Goal: Information Seeking & Learning: Learn about a topic

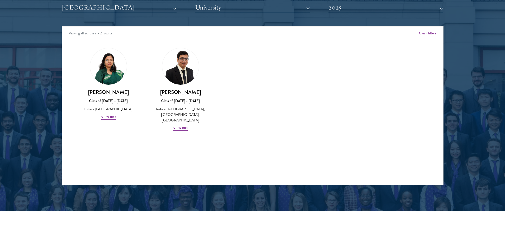
scroll to position [610, 0]
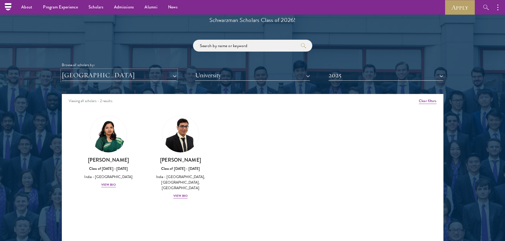
click at [161, 77] on button "[GEOGRAPHIC_DATA]" at bounding box center [119, 75] width 115 height 11
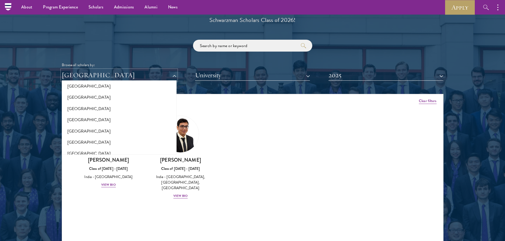
scroll to position [1085, 0]
click at [99, 120] on button "[GEOGRAPHIC_DATA]" at bounding box center [119, 118] width 112 height 11
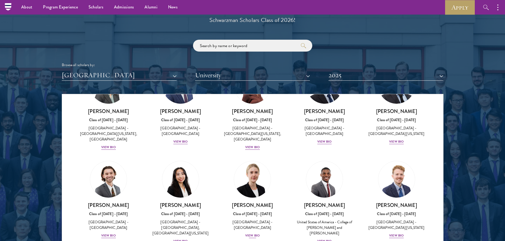
scroll to position [53, 0]
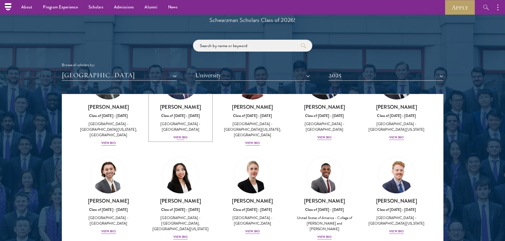
click at [185, 136] on div "View Bio" at bounding box center [180, 137] width 15 height 5
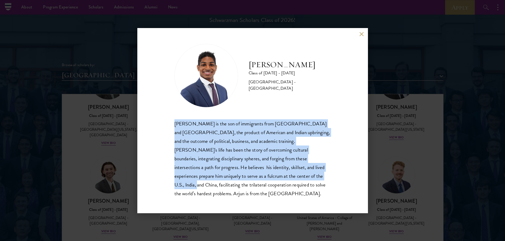
drag, startPoint x: 176, startPoint y: 129, endPoint x: 258, endPoint y: 184, distance: 98.9
click at [258, 184] on div "[PERSON_NAME] is the son of immigrants from [GEOGRAPHIC_DATA] and [GEOGRAPHIC_D…" at bounding box center [252, 159] width 156 height 79
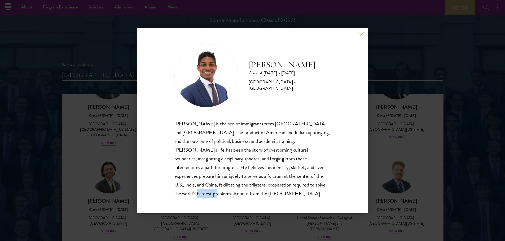
drag, startPoint x: 263, startPoint y: 187, endPoint x: 287, endPoint y: 192, distance: 23.8
click at [283, 192] on div "[PERSON_NAME] is the son of immigrants from [GEOGRAPHIC_DATA] and [GEOGRAPHIC_D…" at bounding box center [252, 159] width 156 height 79
drag, startPoint x: 297, startPoint y: 192, endPoint x: 303, endPoint y: 192, distance: 6.4
click at [303, 192] on div "[PERSON_NAME] is the son of immigrants from [GEOGRAPHIC_DATA] and [GEOGRAPHIC_D…" at bounding box center [252, 159] width 156 height 79
click at [301, 190] on div "[PERSON_NAME] is the son of immigrants from [GEOGRAPHIC_DATA] and [GEOGRAPHIC_D…" at bounding box center [252, 159] width 156 height 79
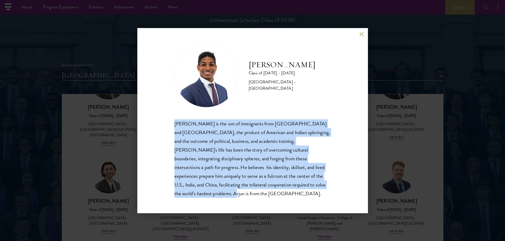
drag, startPoint x: 299, startPoint y: 190, endPoint x: 174, endPoint y: 125, distance: 141.2
click at [174, 125] on div "[PERSON_NAME] is the son of immigrants from [GEOGRAPHIC_DATA] and [GEOGRAPHIC_D…" at bounding box center [252, 159] width 156 height 79
copy div "[PERSON_NAME] is the son of immigrants from [GEOGRAPHIC_DATA] and [GEOGRAPHIC_D…"
click at [362, 37] on button at bounding box center [361, 34] width 5 height 5
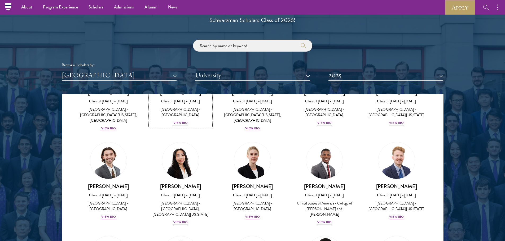
scroll to position [74, 0]
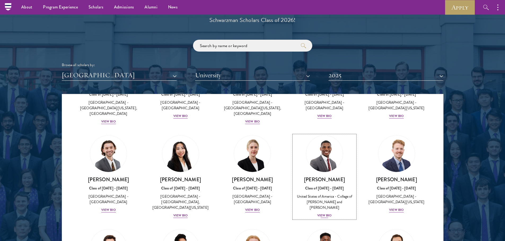
click at [323, 213] on div "View Bio" at bounding box center [324, 215] width 15 height 5
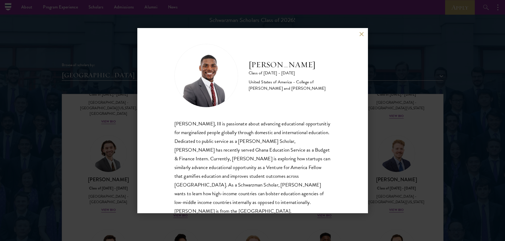
scroll to position [9, 0]
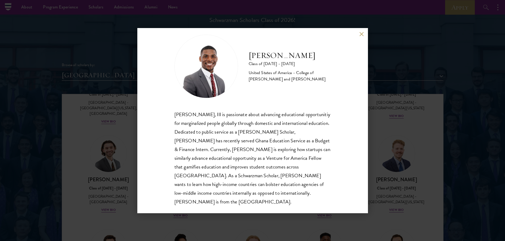
click at [361, 34] on button at bounding box center [361, 34] width 5 height 5
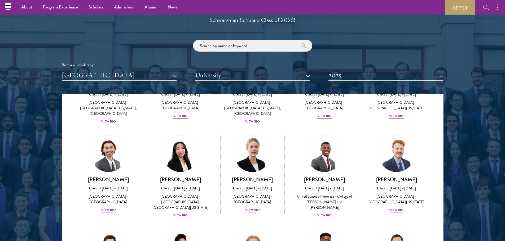
click at [255, 208] on div "View Bio" at bounding box center [252, 210] width 15 height 5
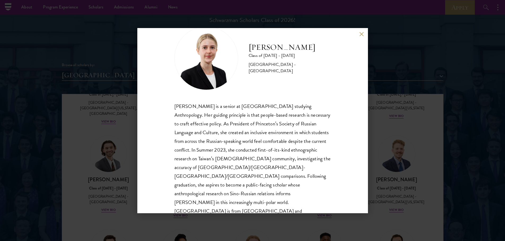
scroll to position [27, 0]
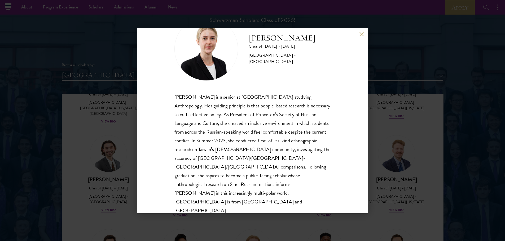
click at [361, 36] on button at bounding box center [361, 34] width 5 height 5
